Goal: Task Accomplishment & Management: Complete application form

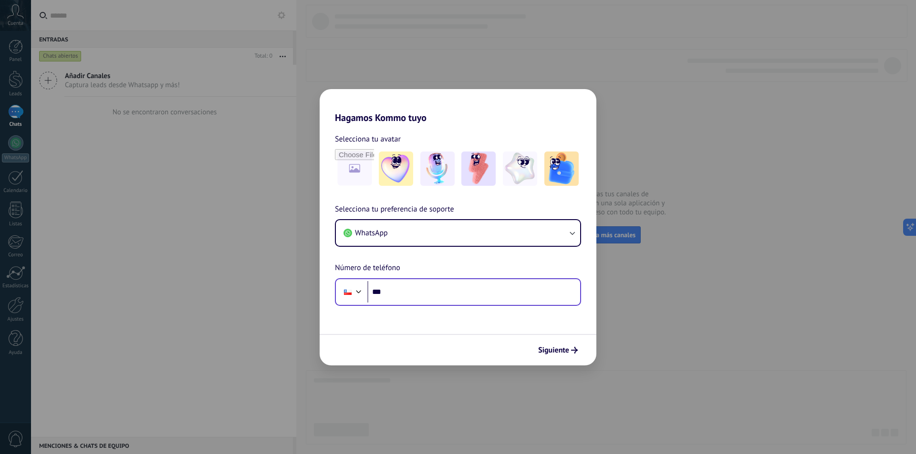
click at [439, 299] on input "***" at bounding box center [473, 292] width 213 height 22
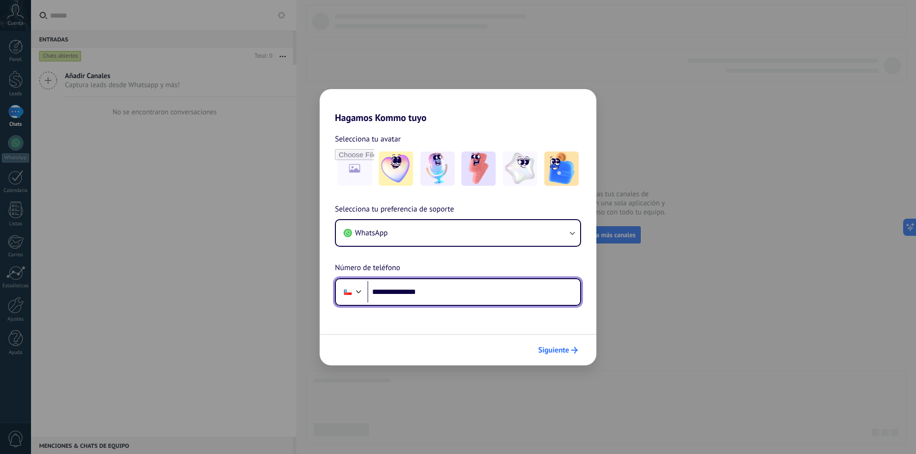
type input "**********"
click at [573, 350] on icon "submit" at bounding box center [574, 350] width 7 height 7
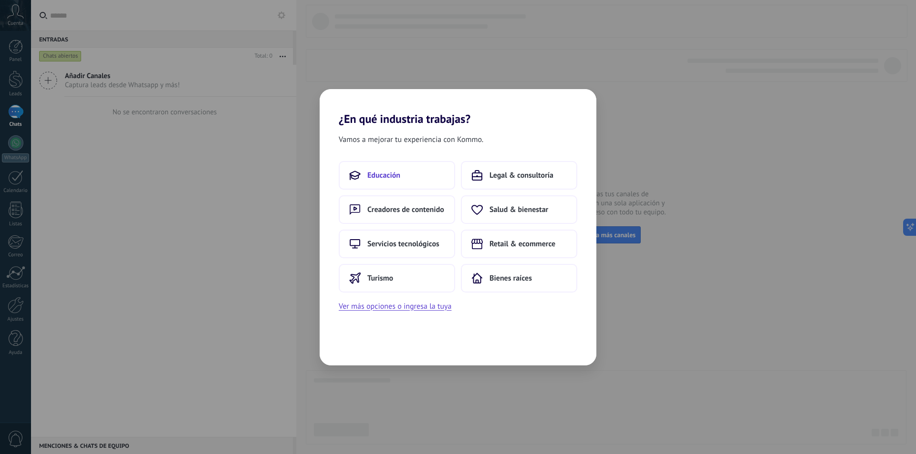
click at [403, 177] on button "Educación" at bounding box center [397, 175] width 116 height 29
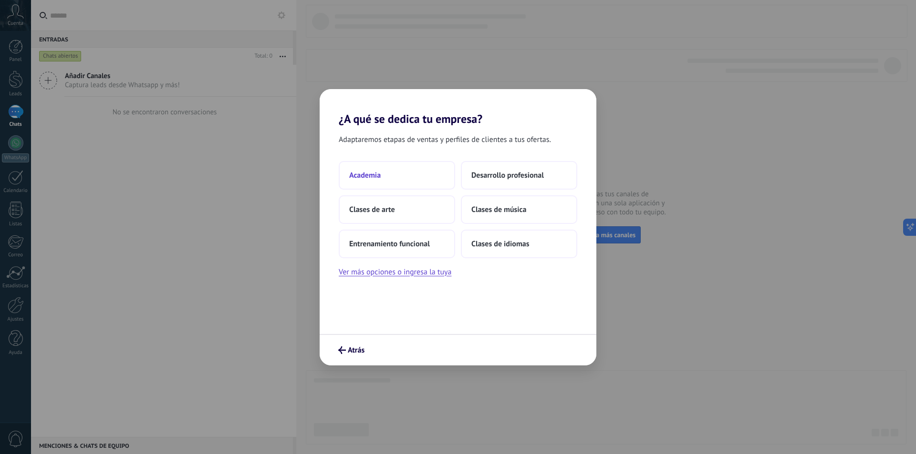
click at [390, 183] on button "Academia" at bounding box center [397, 175] width 116 height 29
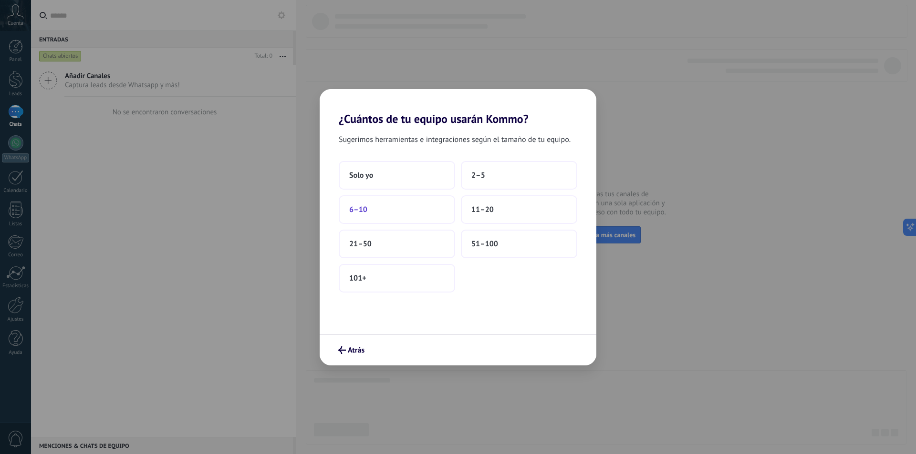
click at [375, 222] on button "6–10" at bounding box center [397, 210] width 116 height 29
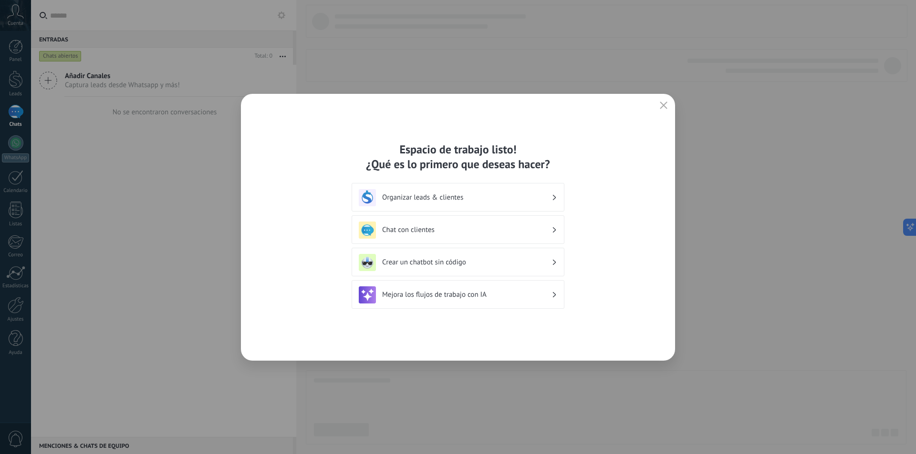
click at [438, 198] on h3 "Organizar leads & clientes" at bounding box center [466, 197] width 169 height 9
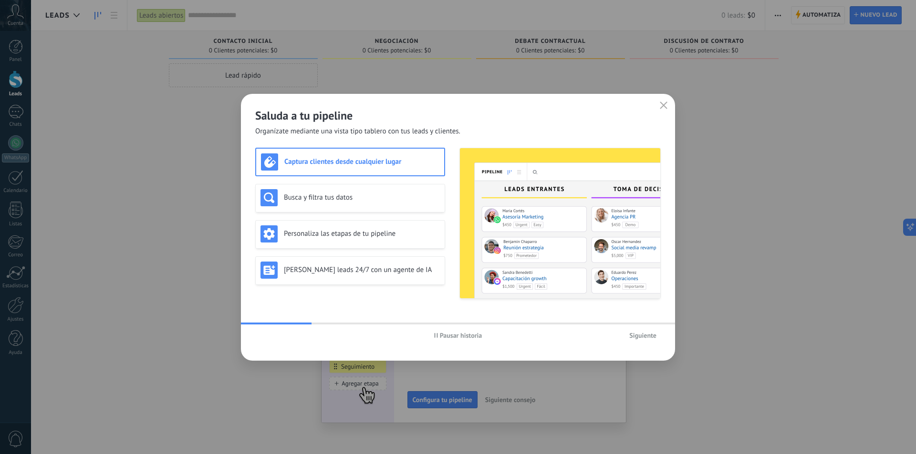
click at [653, 335] on span "Siguiente" at bounding box center [642, 335] width 27 height 7
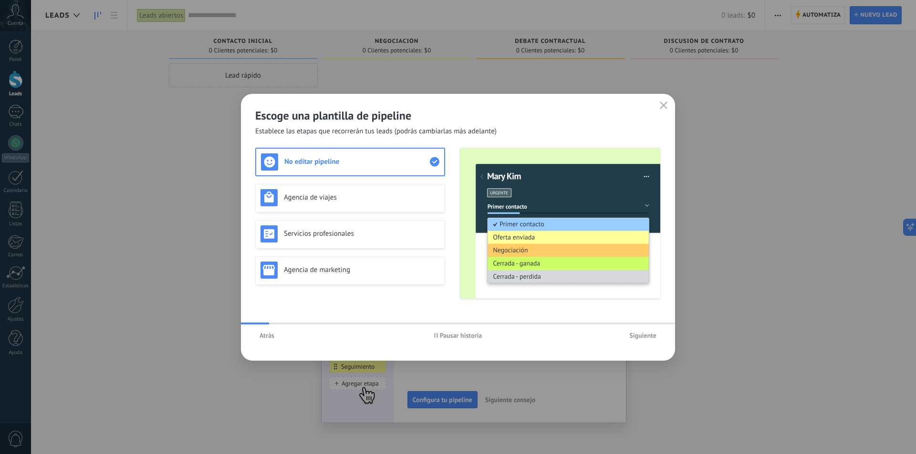
click at [653, 335] on span "Siguiente" at bounding box center [642, 335] width 27 height 7
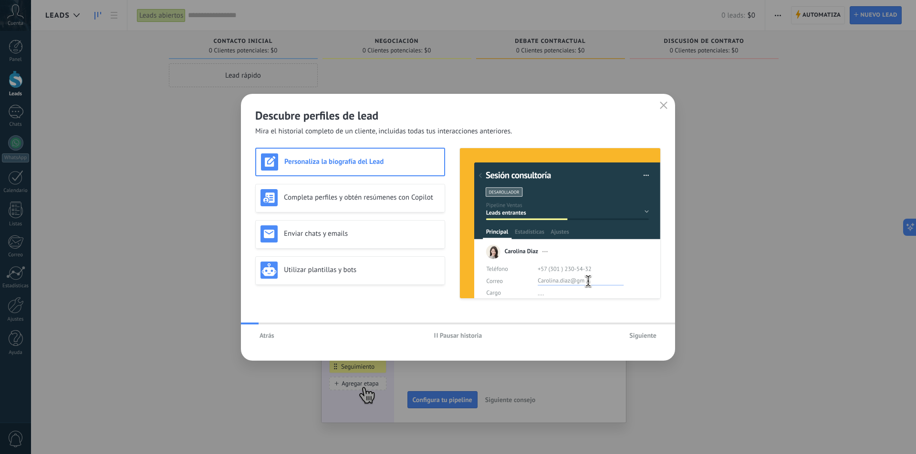
click at [653, 335] on span "Siguiente" at bounding box center [642, 335] width 27 height 7
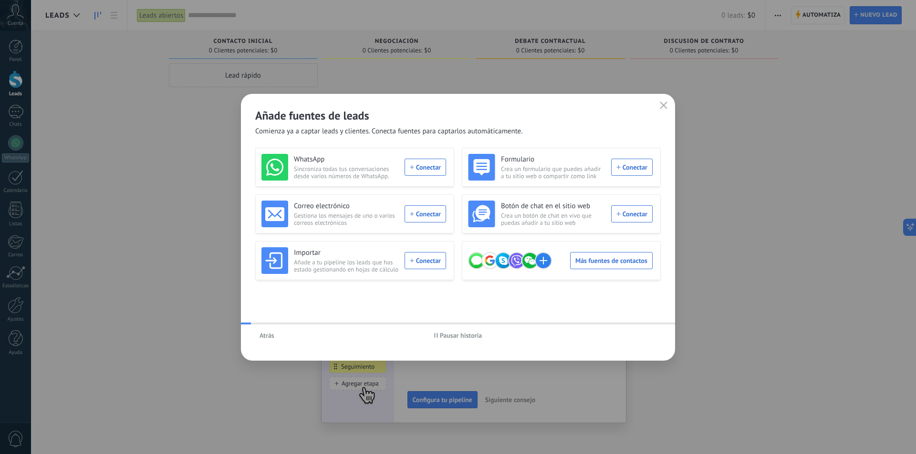
click at [653, 335] on div "Atrás Pausar historia" at bounding box center [458, 336] width 434 height 22
click at [661, 104] on icon "button" at bounding box center [664, 106] width 8 height 8
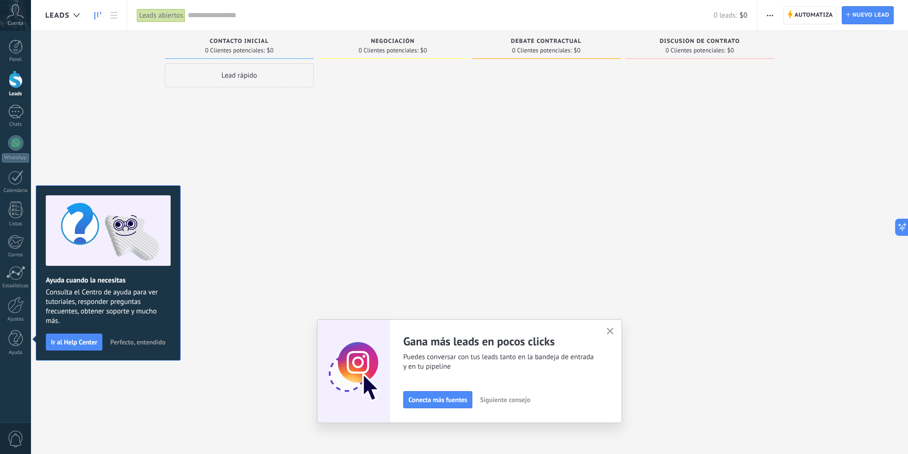
click at [613, 330] on icon "button" at bounding box center [610, 331] width 7 height 7
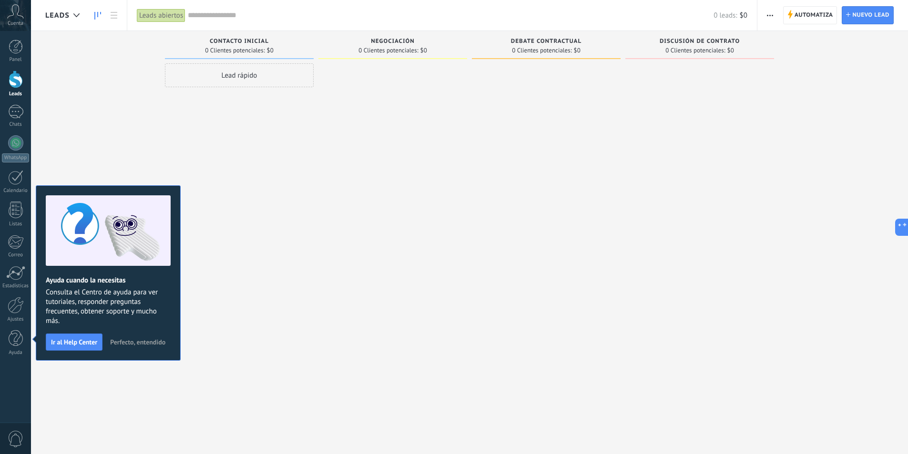
click at [467, 265] on div at bounding box center [393, 228] width 149 height 330
